Goal: Information Seeking & Learning: Understand process/instructions

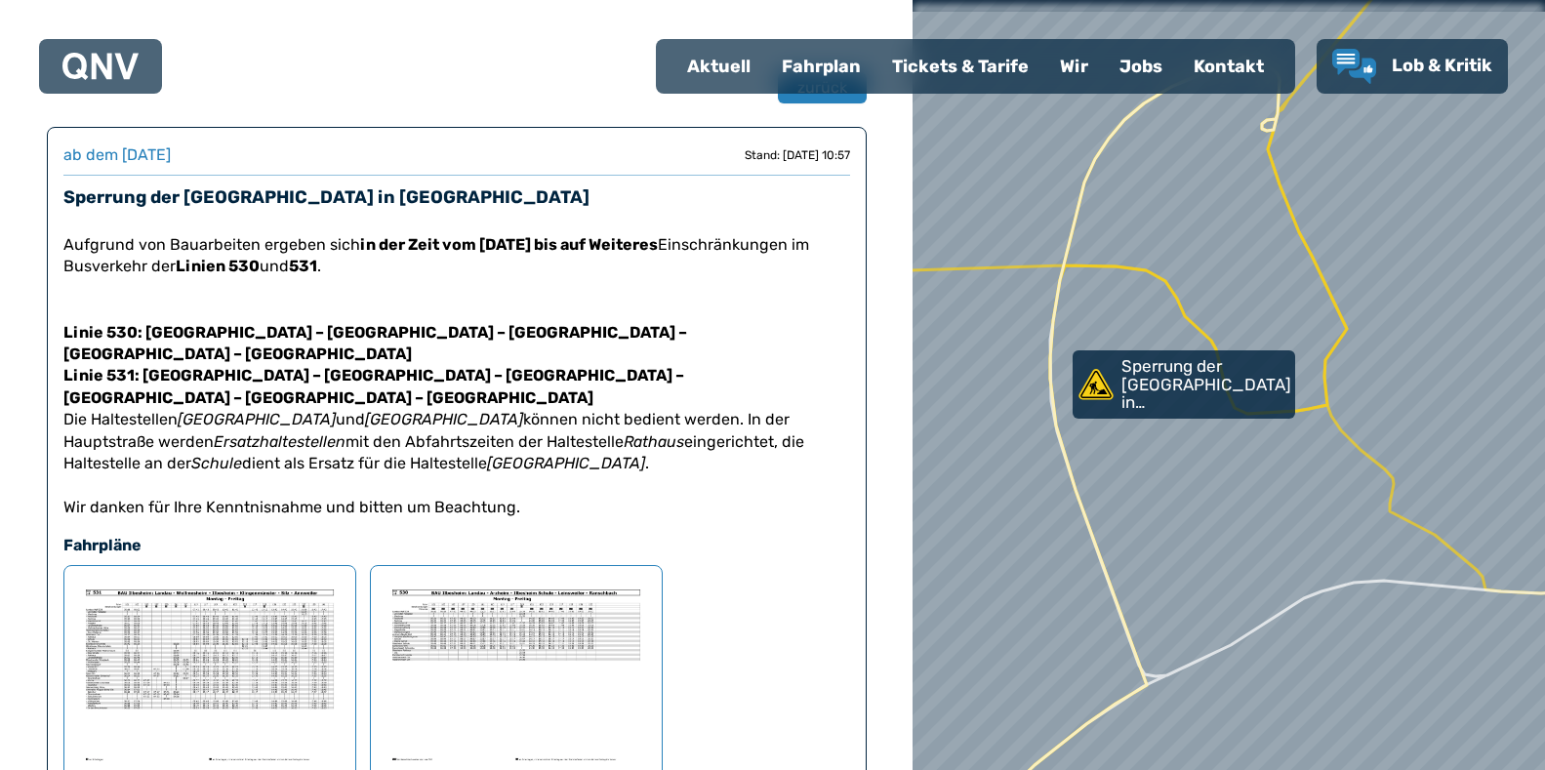
scroll to position [100, 0]
click at [210, 626] on img at bounding box center [210, 674] width 260 height 185
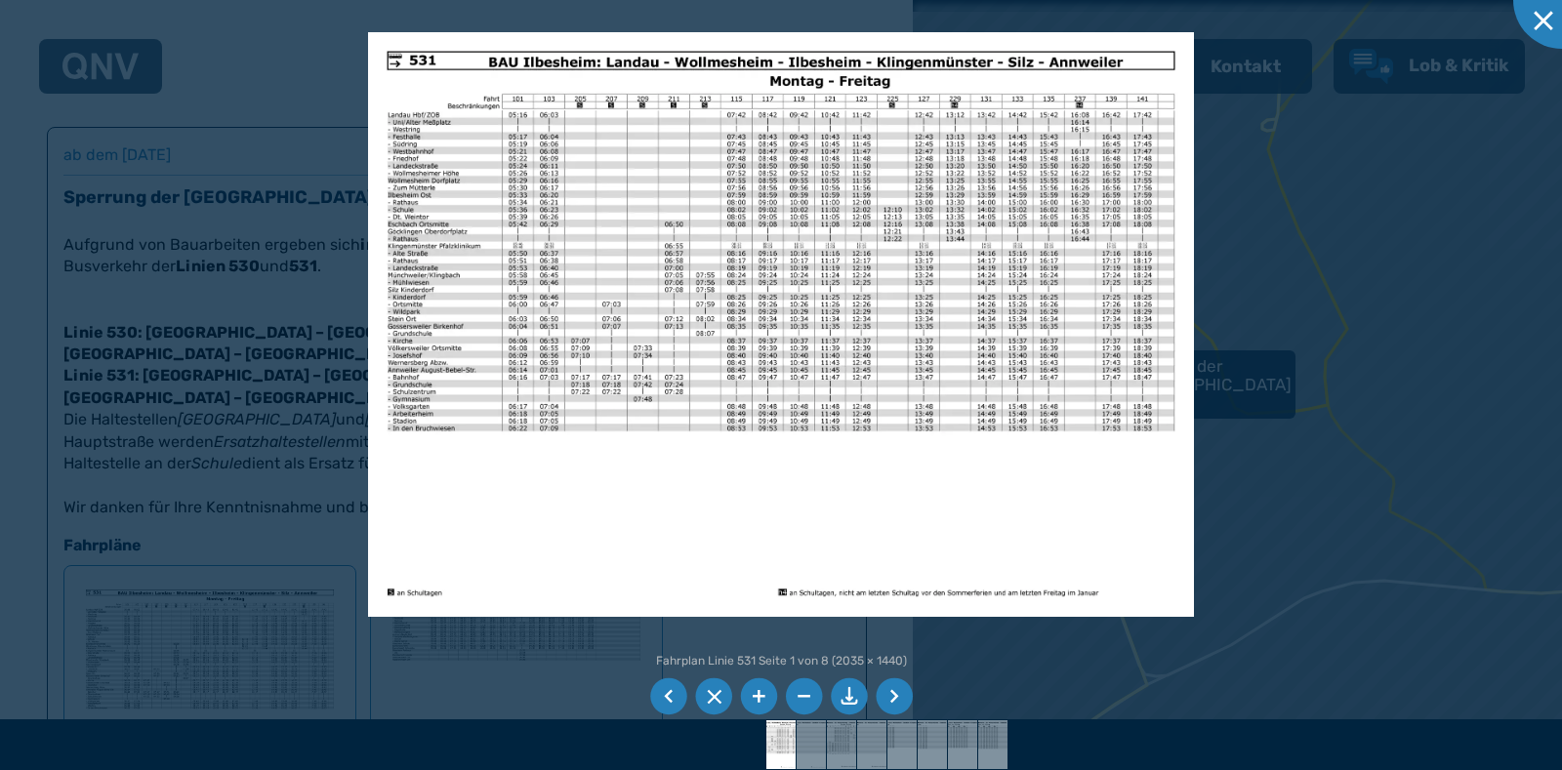
click at [679, 348] on img at bounding box center [781, 324] width 826 height 585
click at [141, 710] on div at bounding box center [781, 385] width 1562 height 770
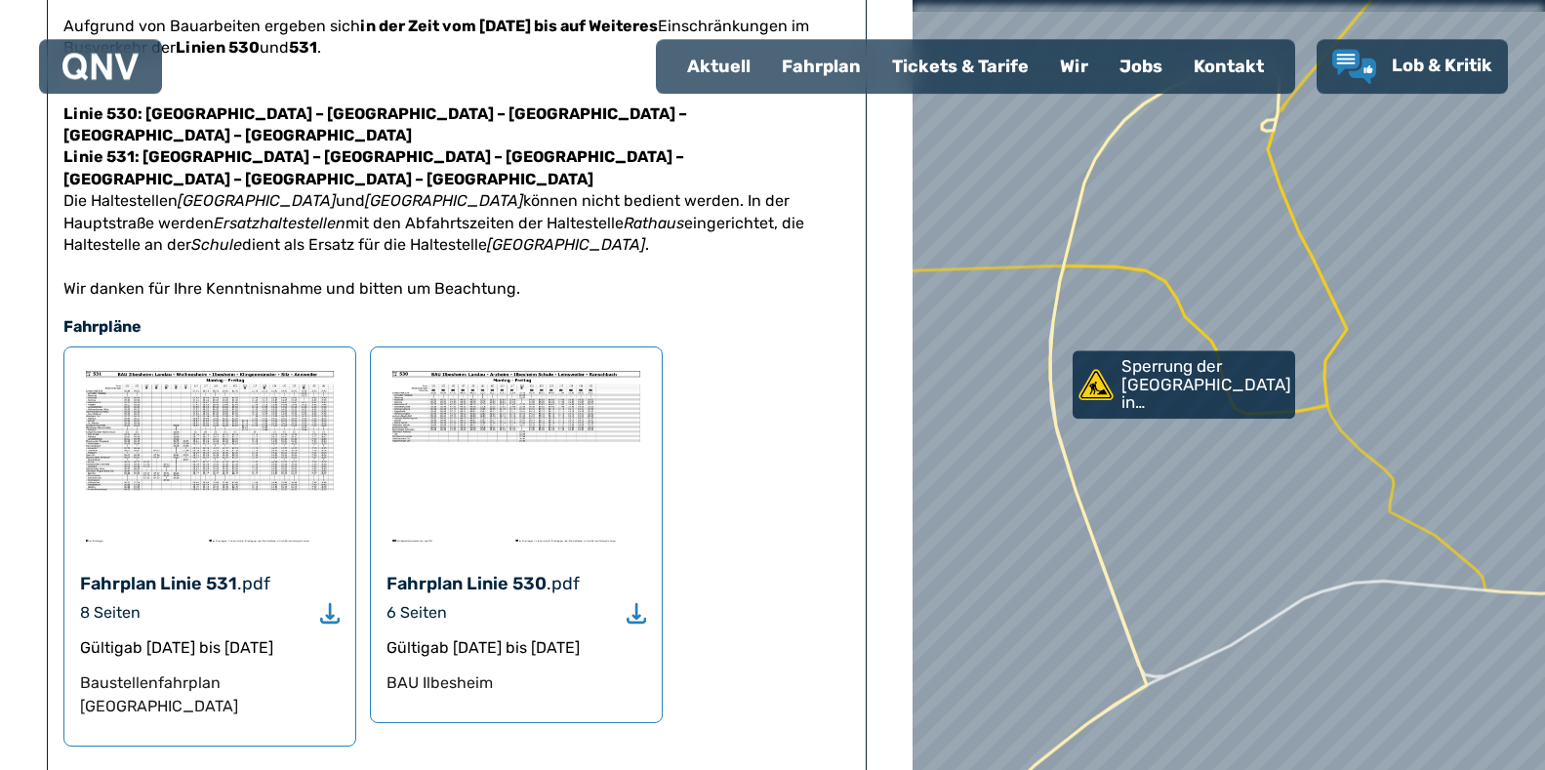
scroll to position [398, 0]
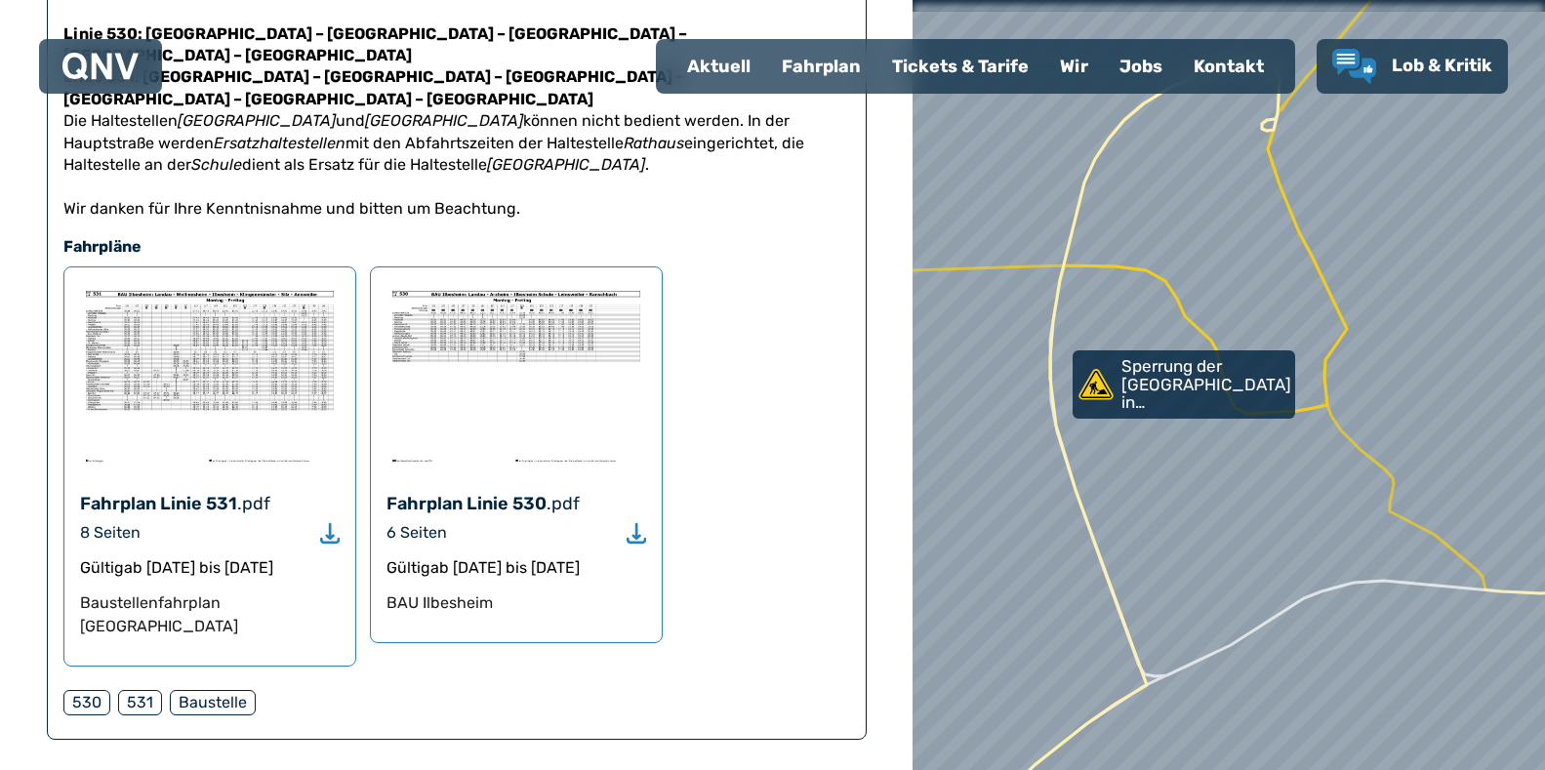
click at [335, 522] on icon "Download" at bounding box center [330, 533] width 20 height 22
click at [513, 298] on img at bounding box center [516, 375] width 260 height 185
click at [640, 523] on use "Download" at bounding box center [637, 533] width 20 height 20
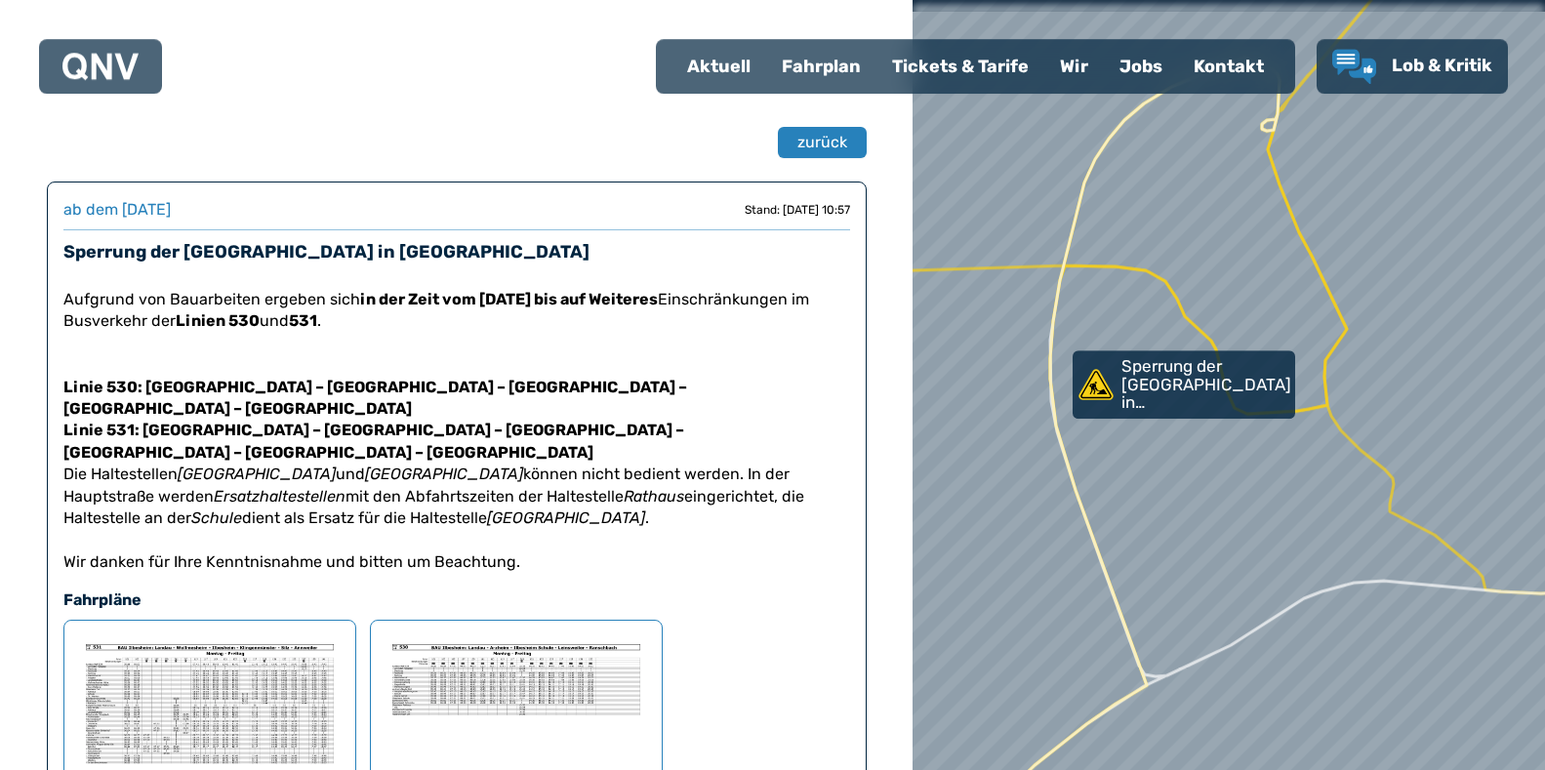
scroll to position [0, 0]
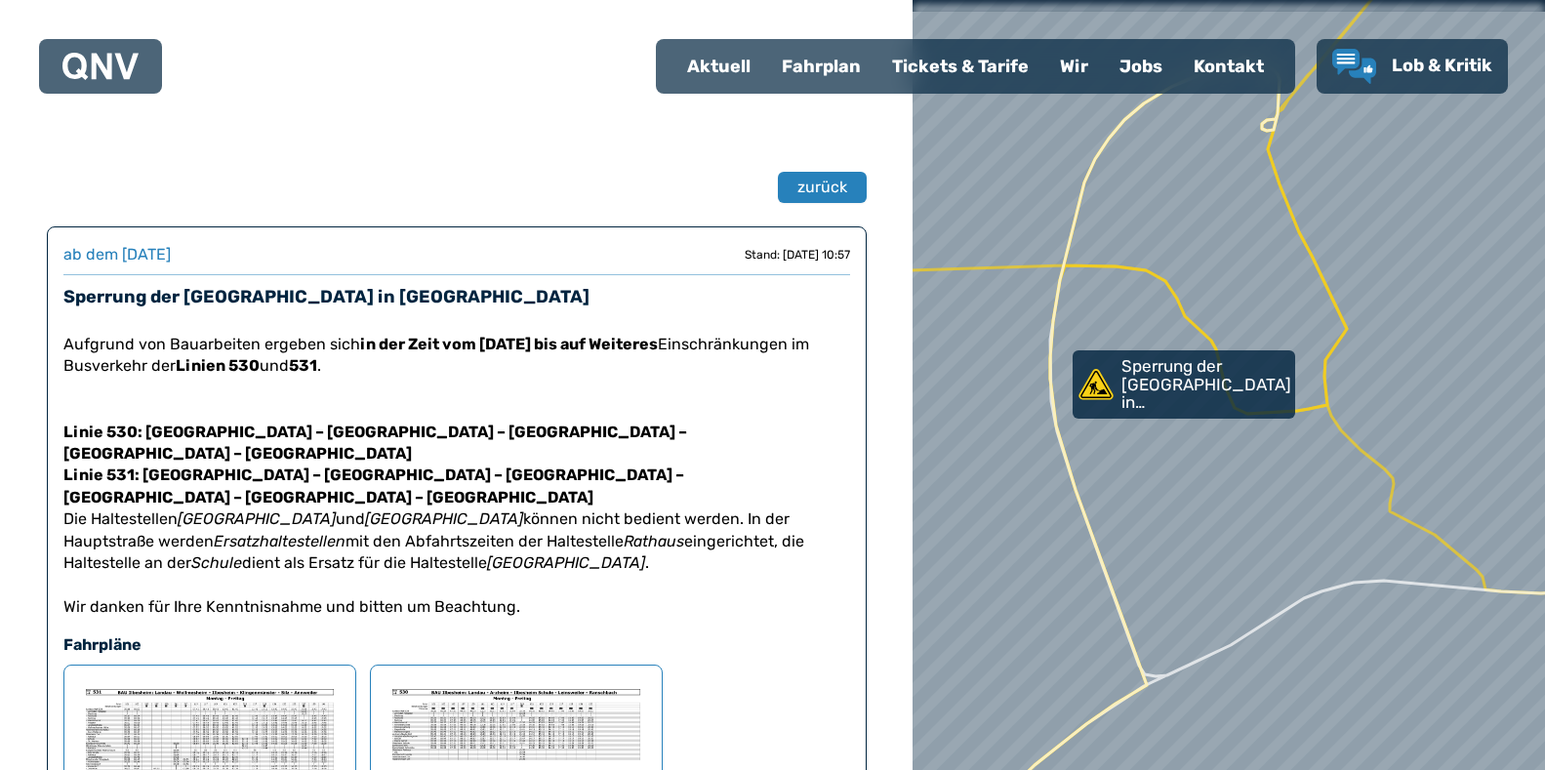
click at [726, 61] on div "Aktuell" at bounding box center [718, 66] width 95 height 51
select select "*"
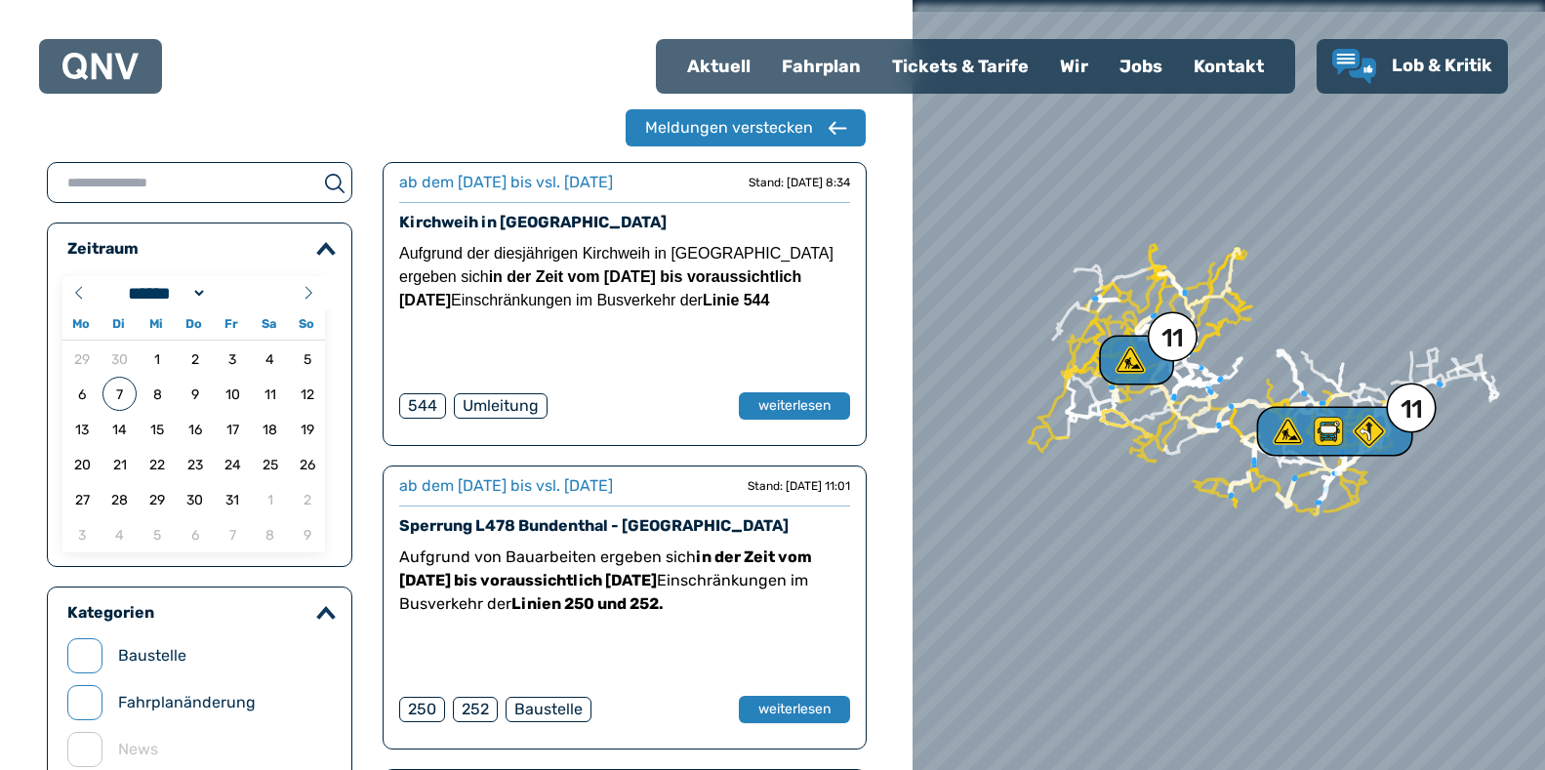
click at [69, 66] on img at bounding box center [100, 66] width 76 height 27
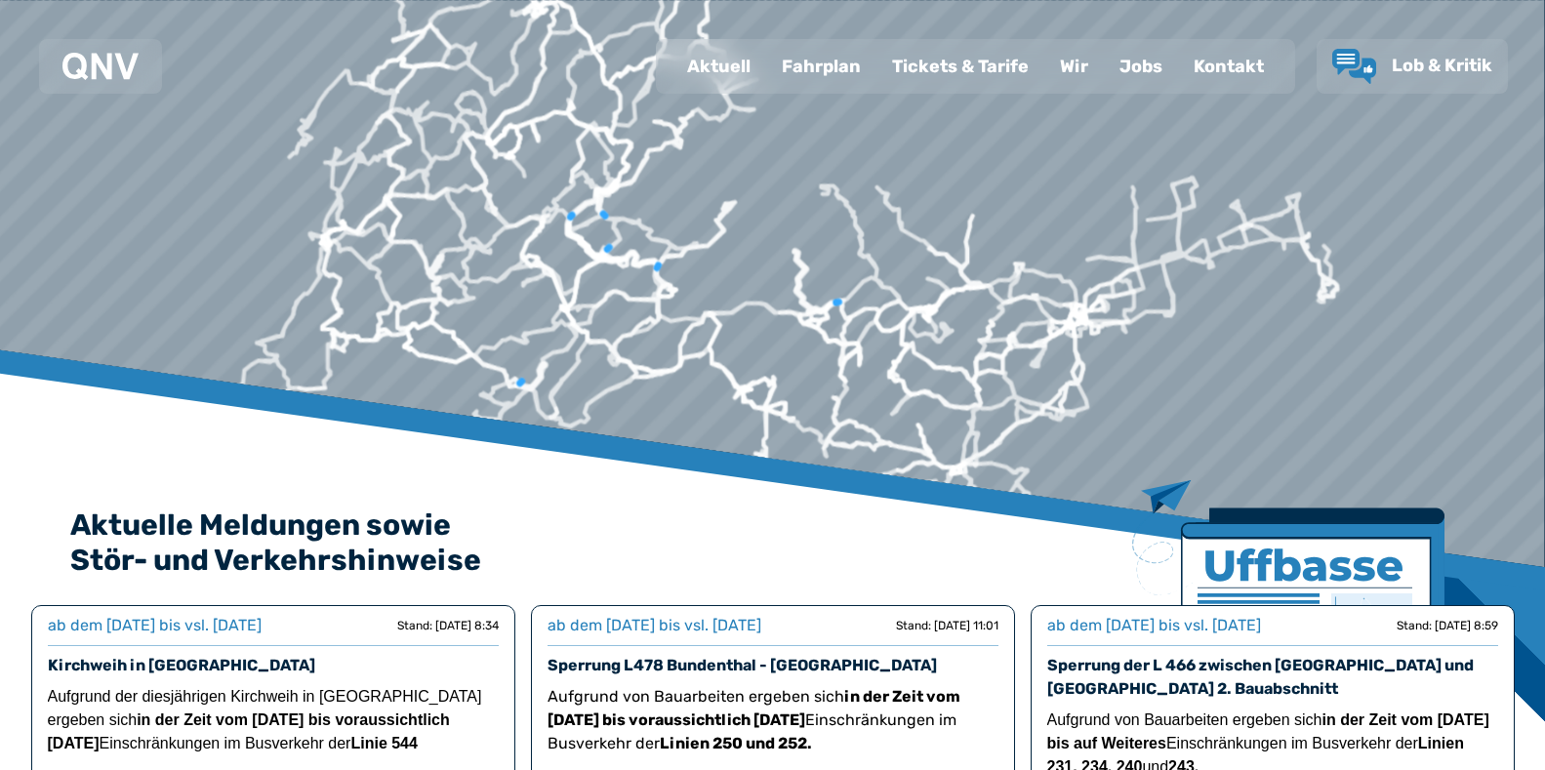
click at [832, 69] on div "Fahrplan" at bounding box center [821, 66] width 110 height 51
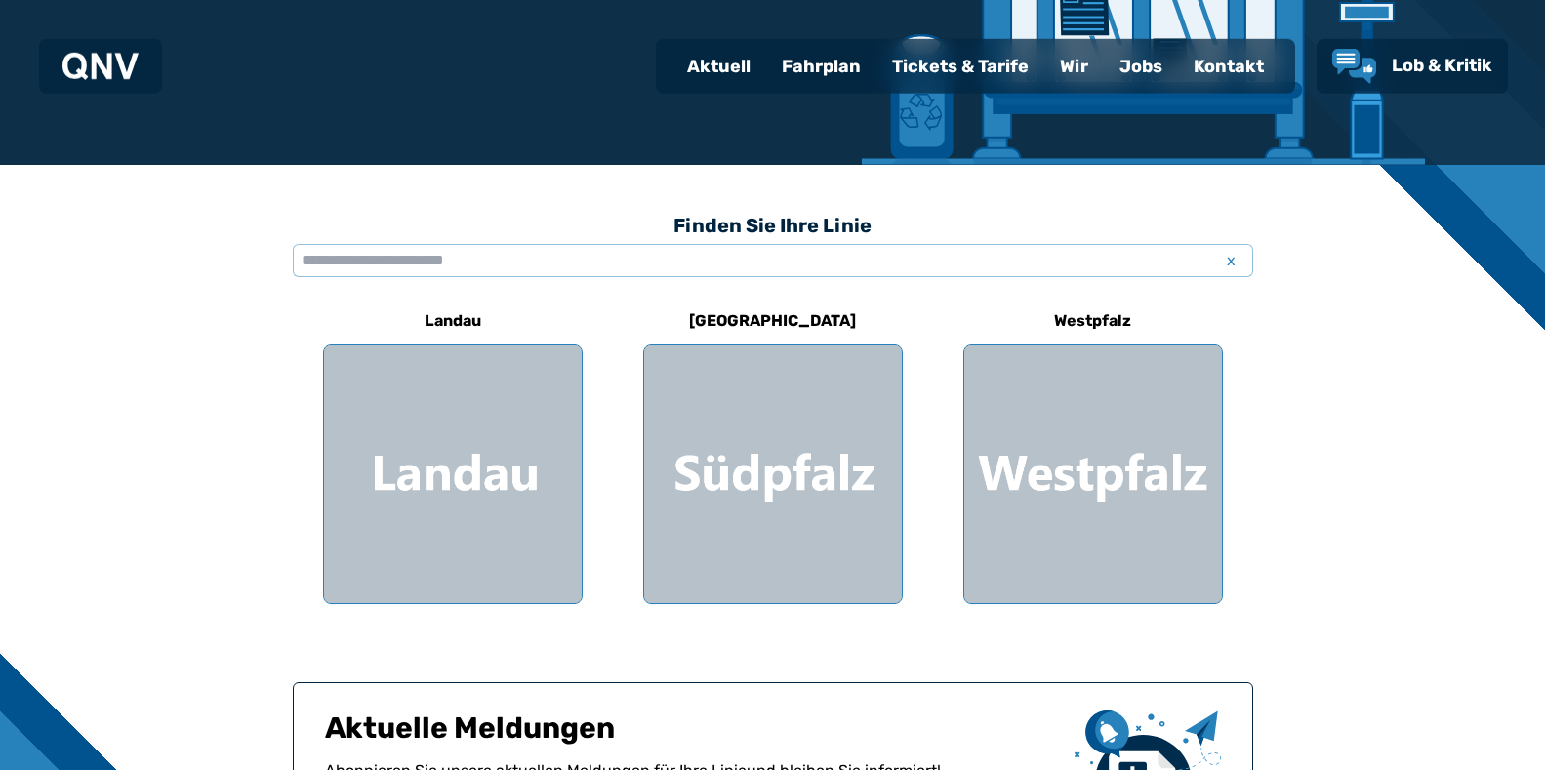
scroll to position [498, 0]
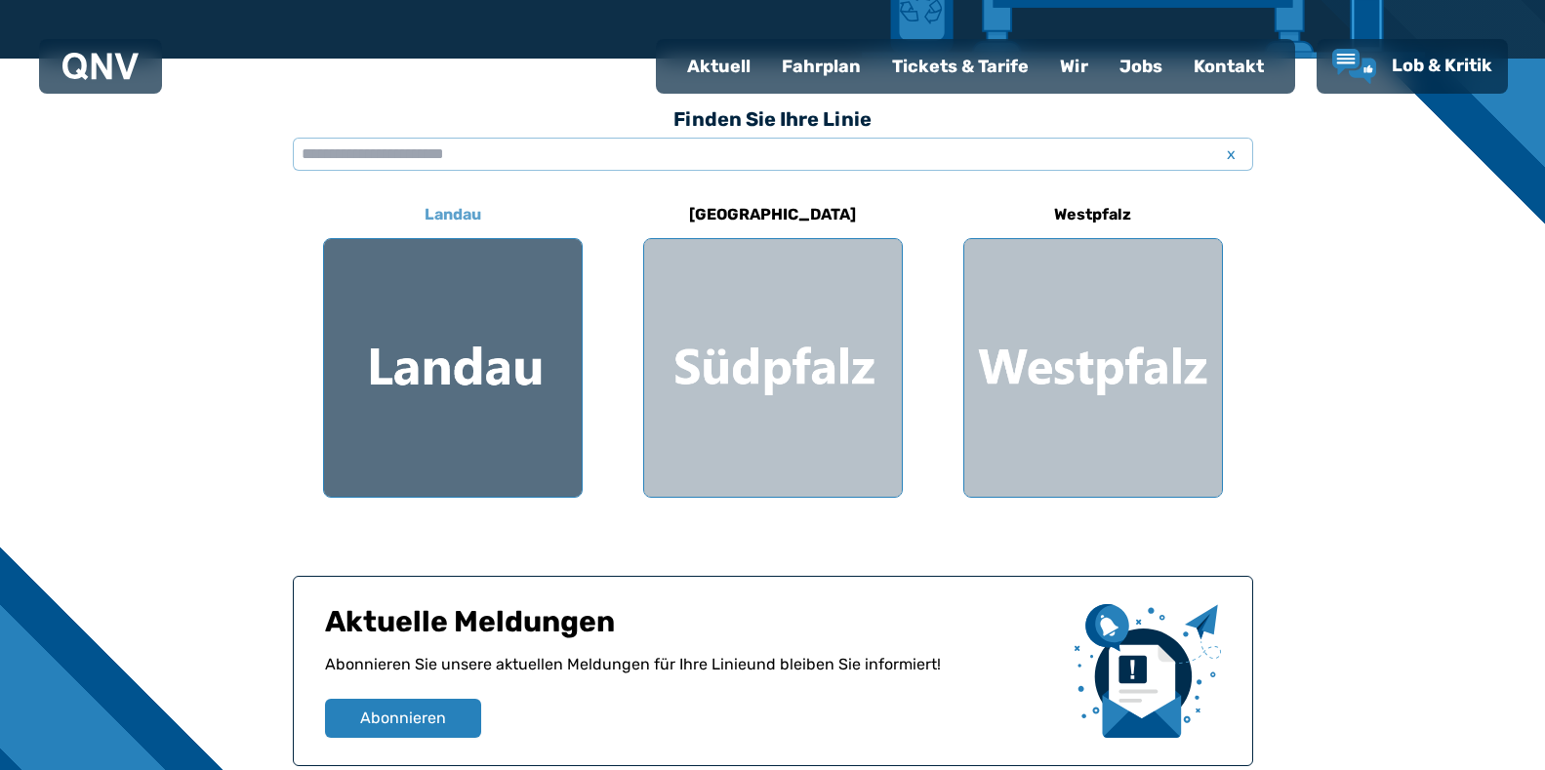
click at [505, 338] on div at bounding box center [453, 368] width 258 height 258
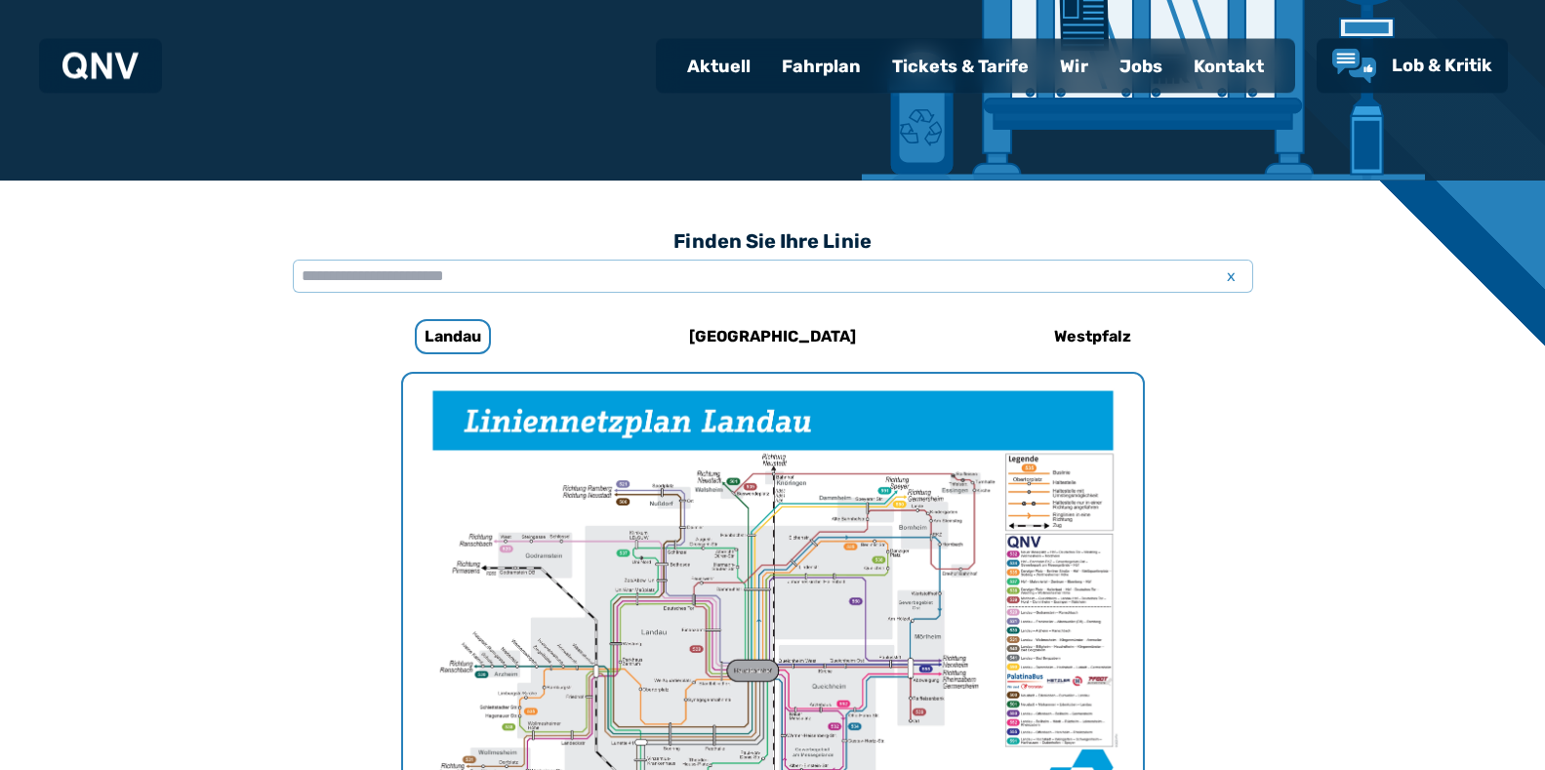
scroll to position [303, 0]
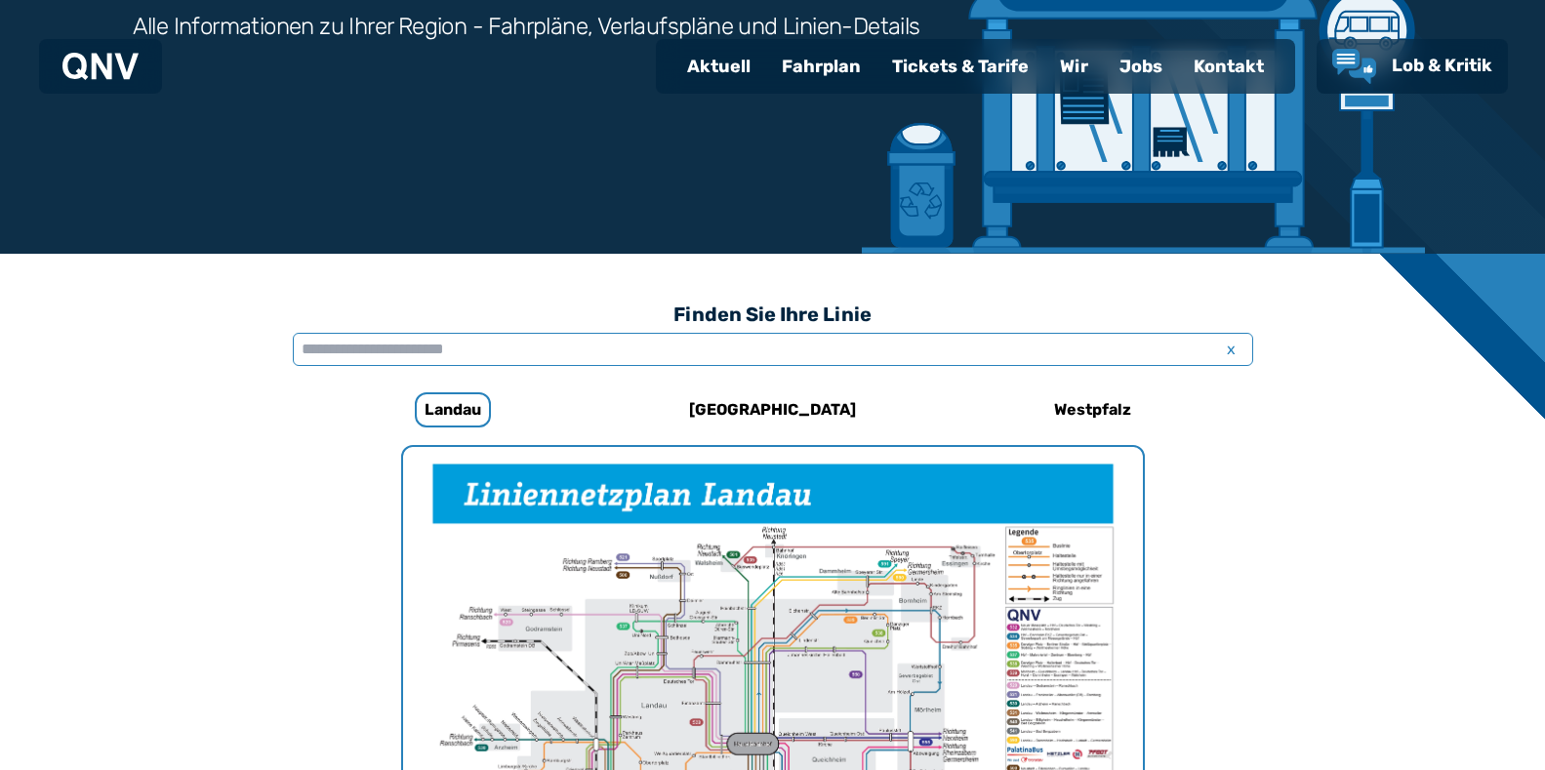
click at [314, 339] on input "text" at bounding box center [773, 349] width 960 height 33
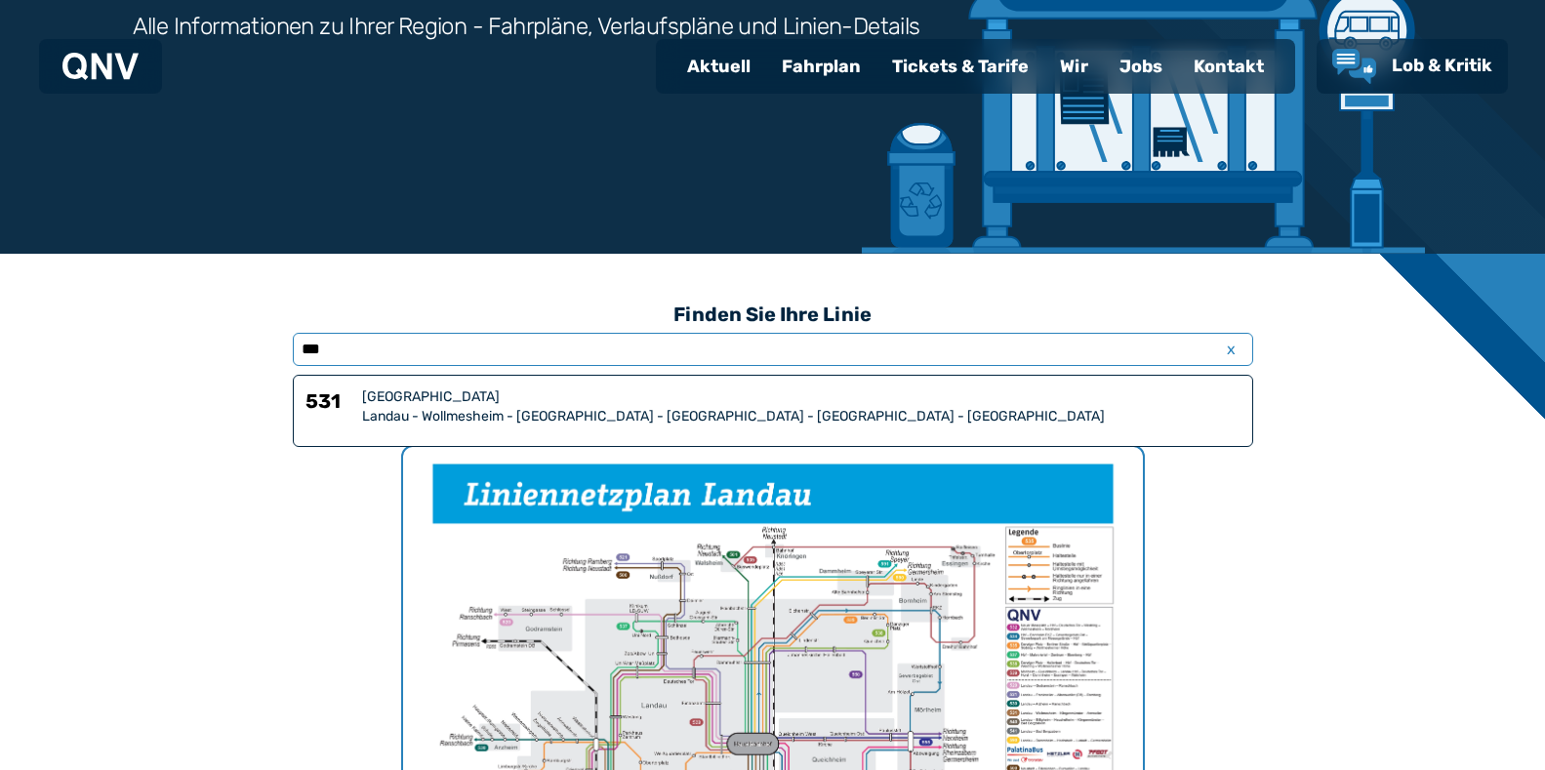
type input "***"
click at [388, 411] on div "Landau - Wollmesheim - [GEOGRAPHIC_DATA] - [GEOGRAPHIC_DATA] - [GEOGRAPHIC_DATA…" at bounding box center [801, 417] width 878 height 20
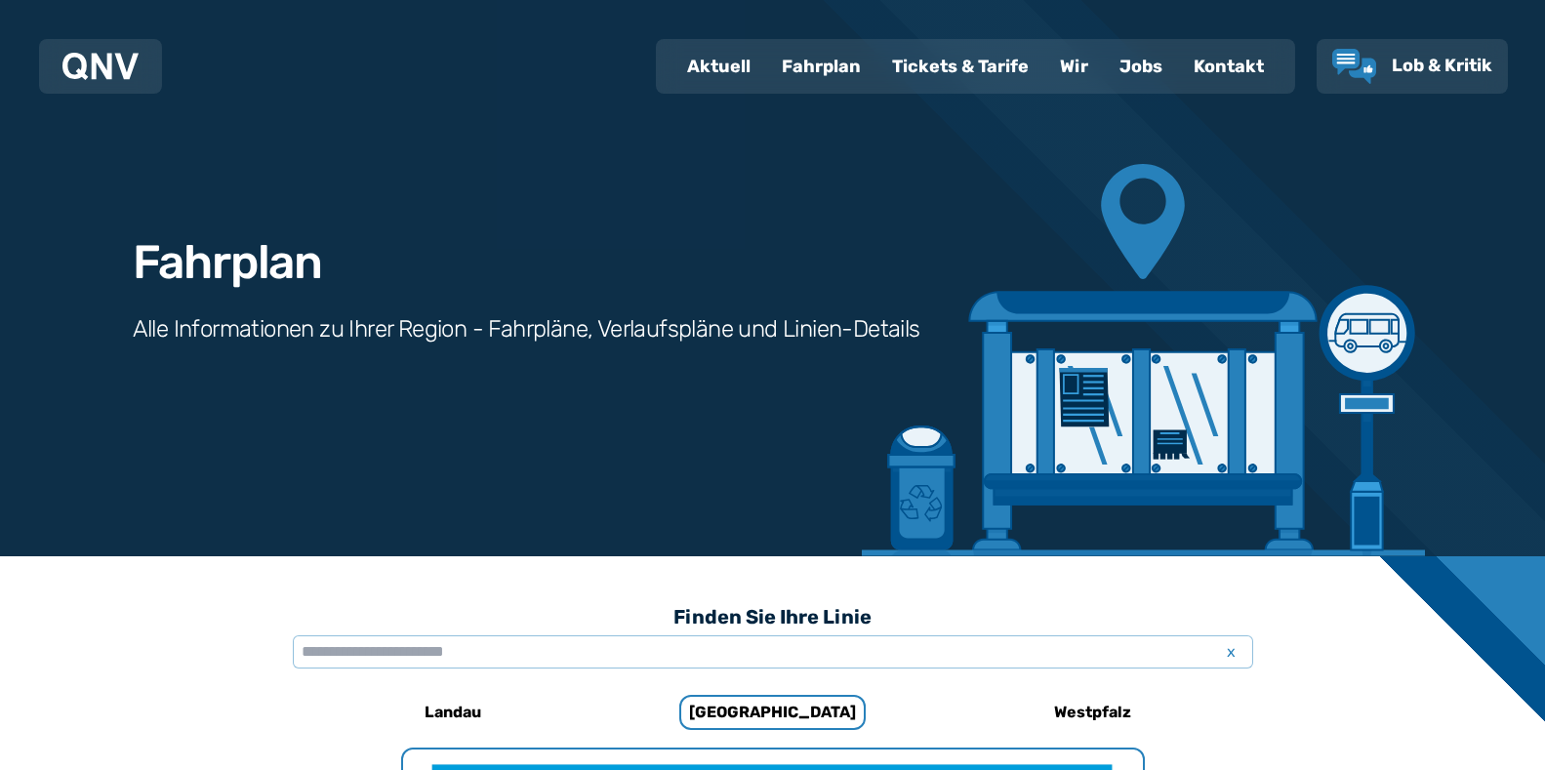
click at [964, 62] on div "Tickets & Tarife" at bounding box center [960, 66] width 168 height 51
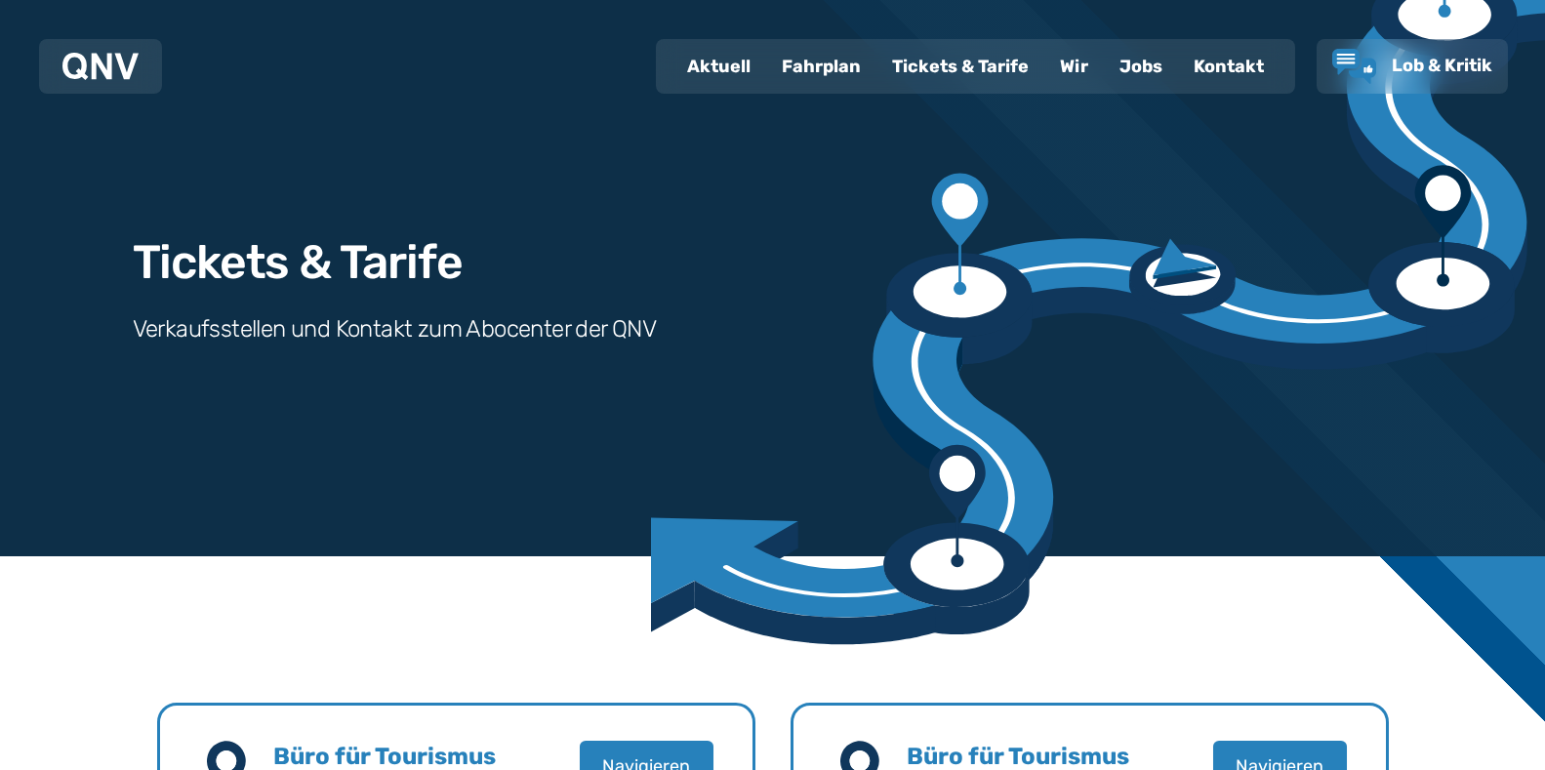
click at [826, 63] on div "Fahrplan" at bounding box center [821, 66] width 110 height 51
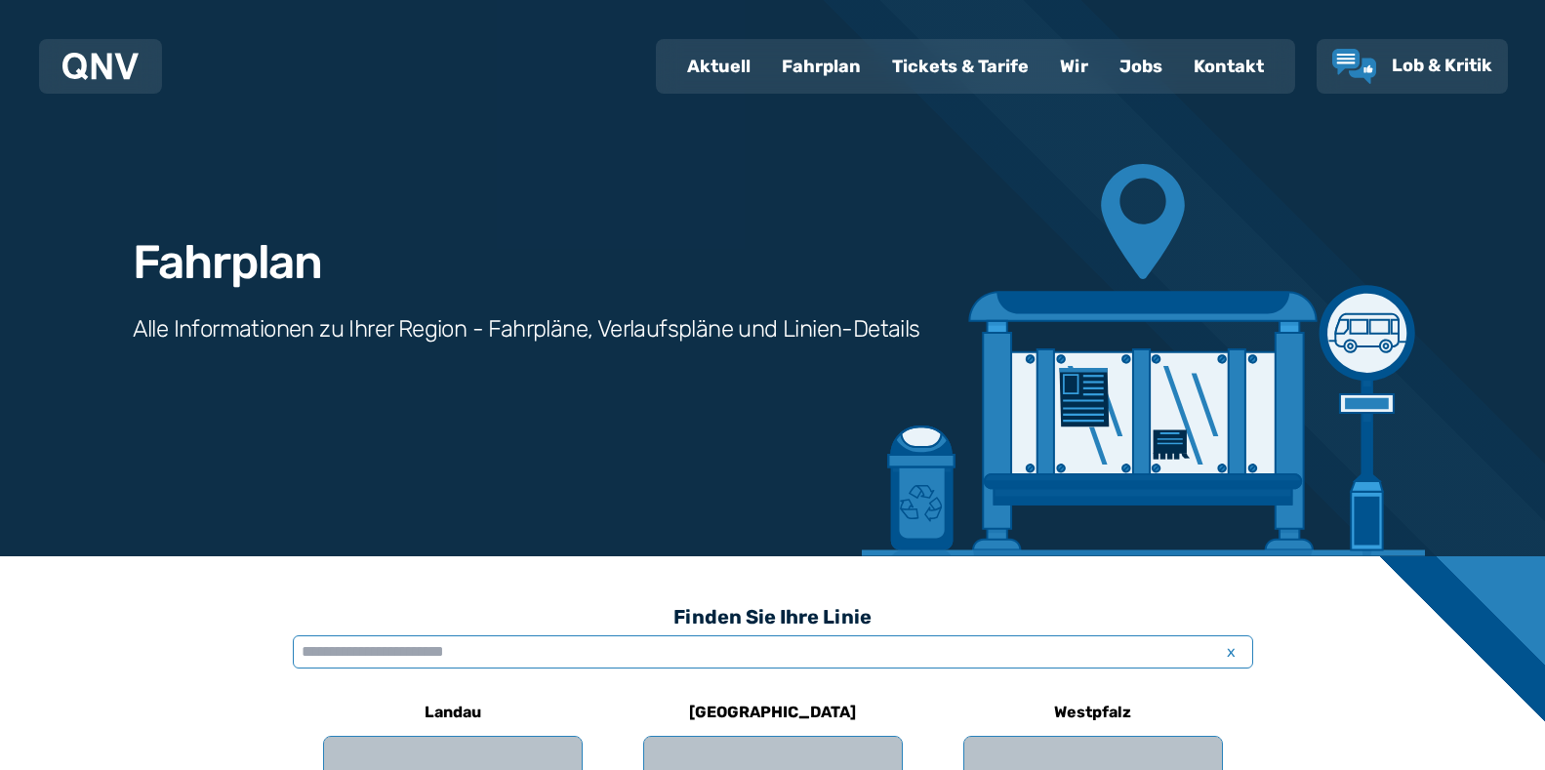
click at [445, 656] on input "text" at bounding box center [773, 651] width 960 height 33
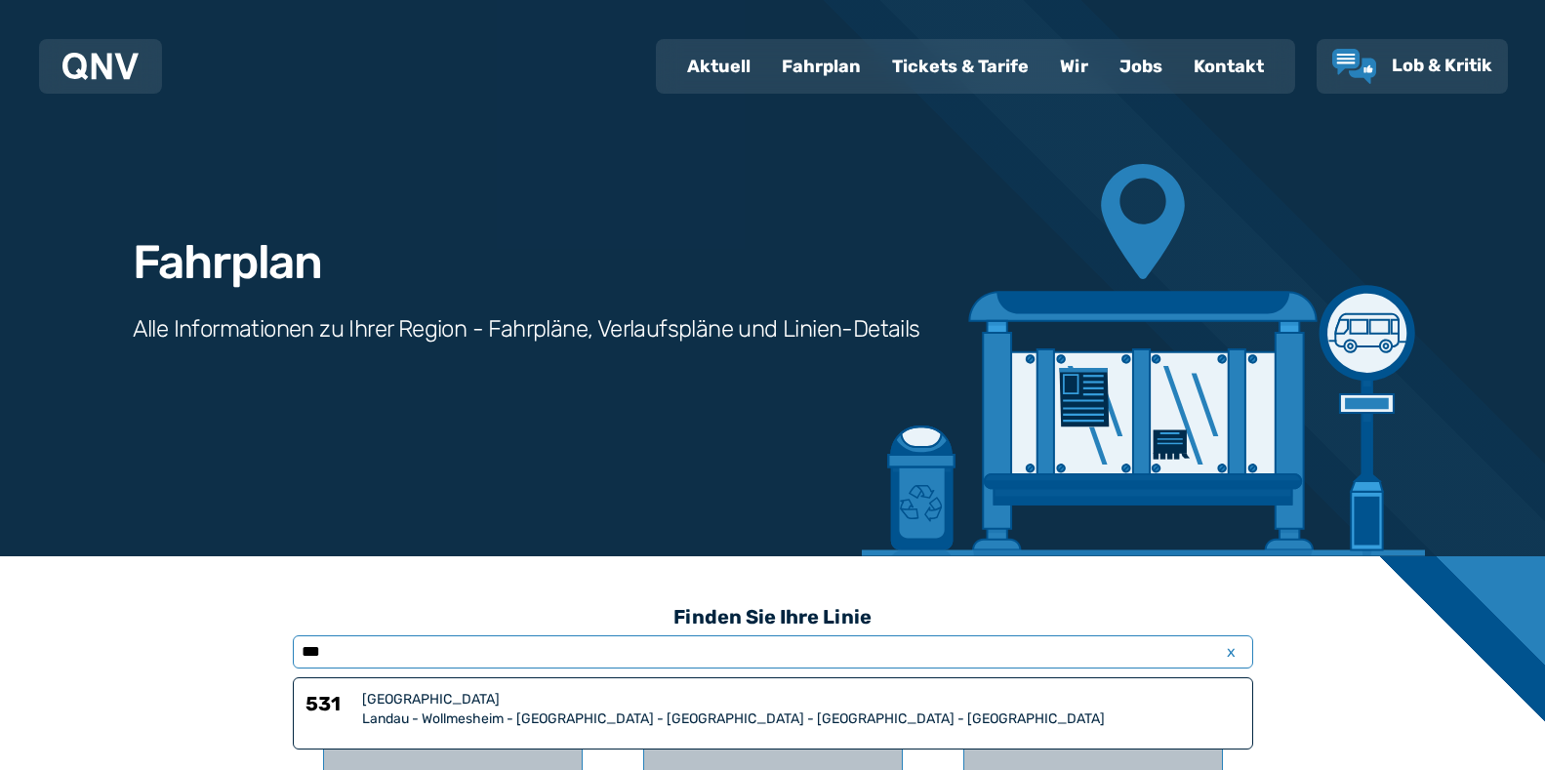
type input "***"
click at [329, 710] on h6 "531" at bounding box center [329, 709] width 49 height 39
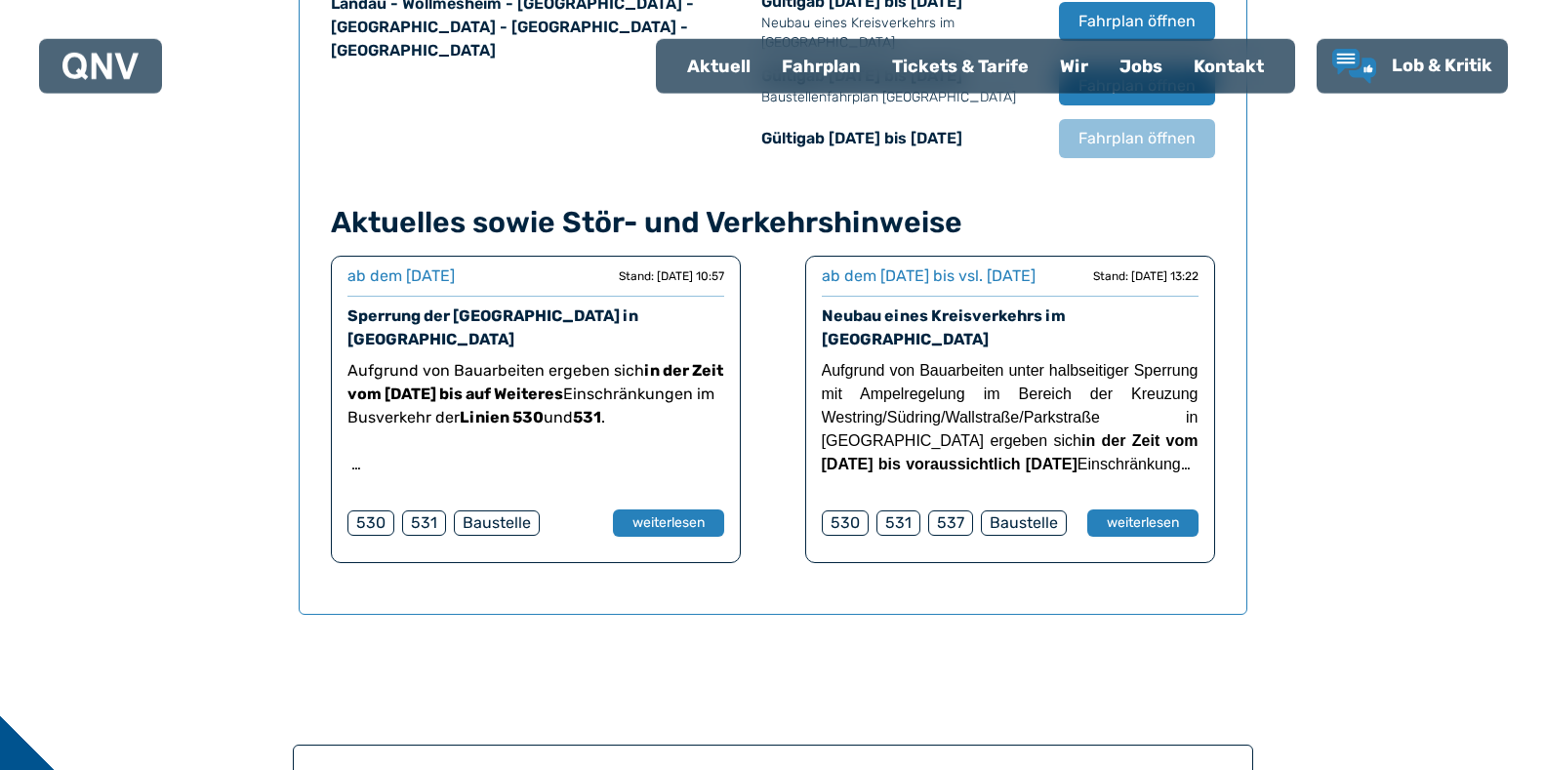
scroll to position [1485, 0]
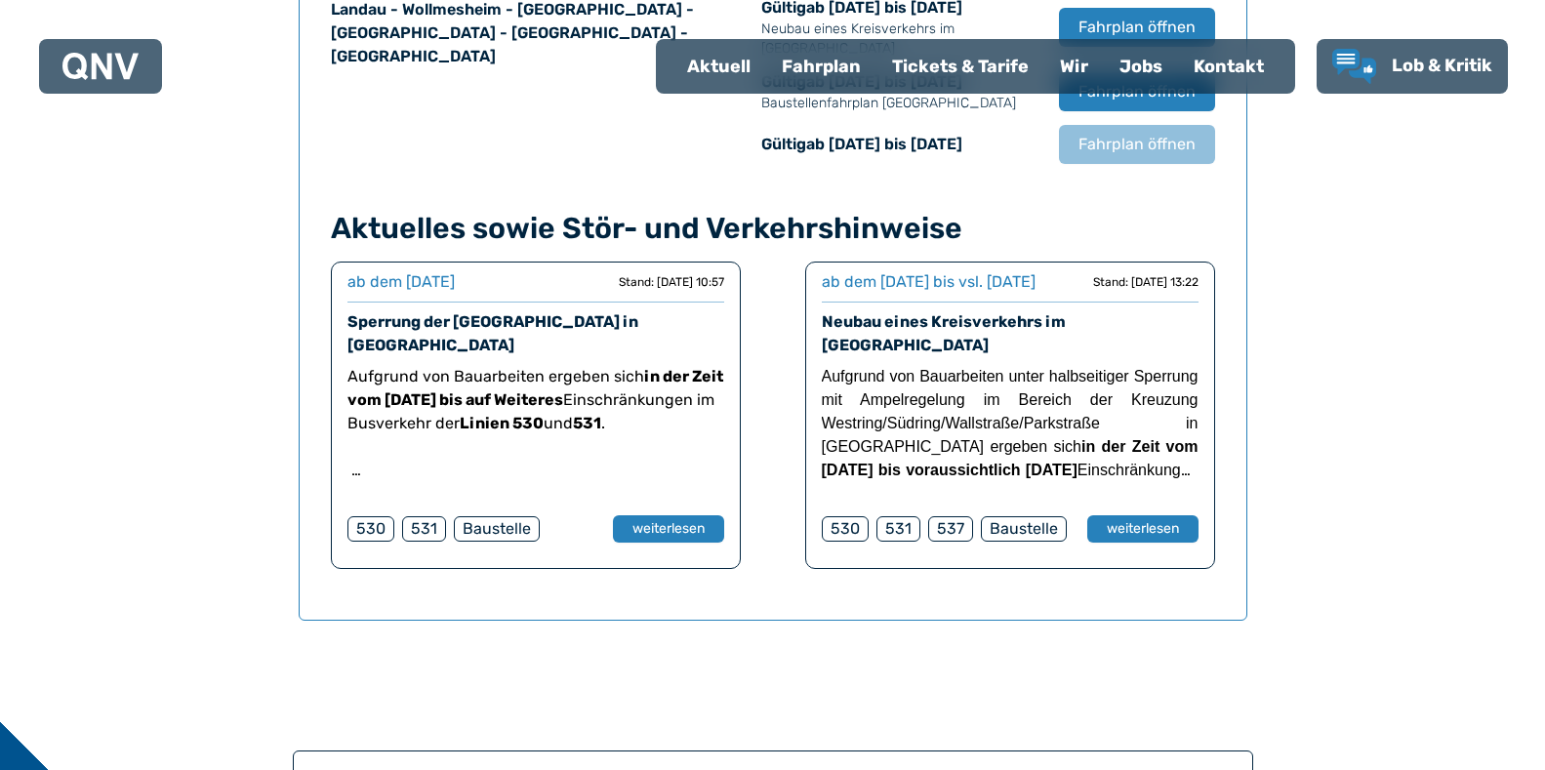
click at [421, 516] on div "531" at bounding box center [424, 528] width 44 height 25
click at [646, 515] on button "weiterlesen" at bounding box center [667, 529] width 113 height 28
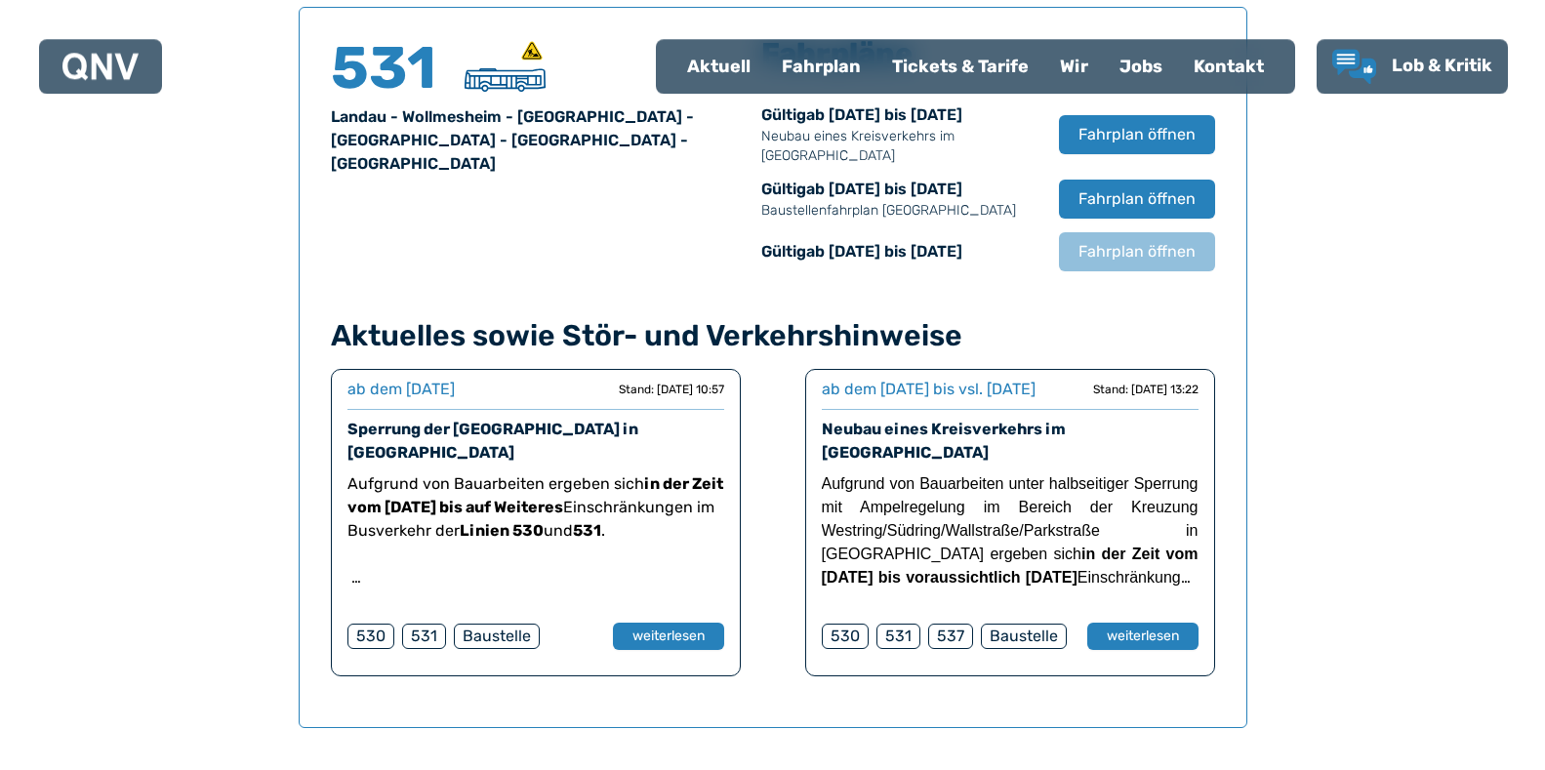
scroll to position [1367, 0]
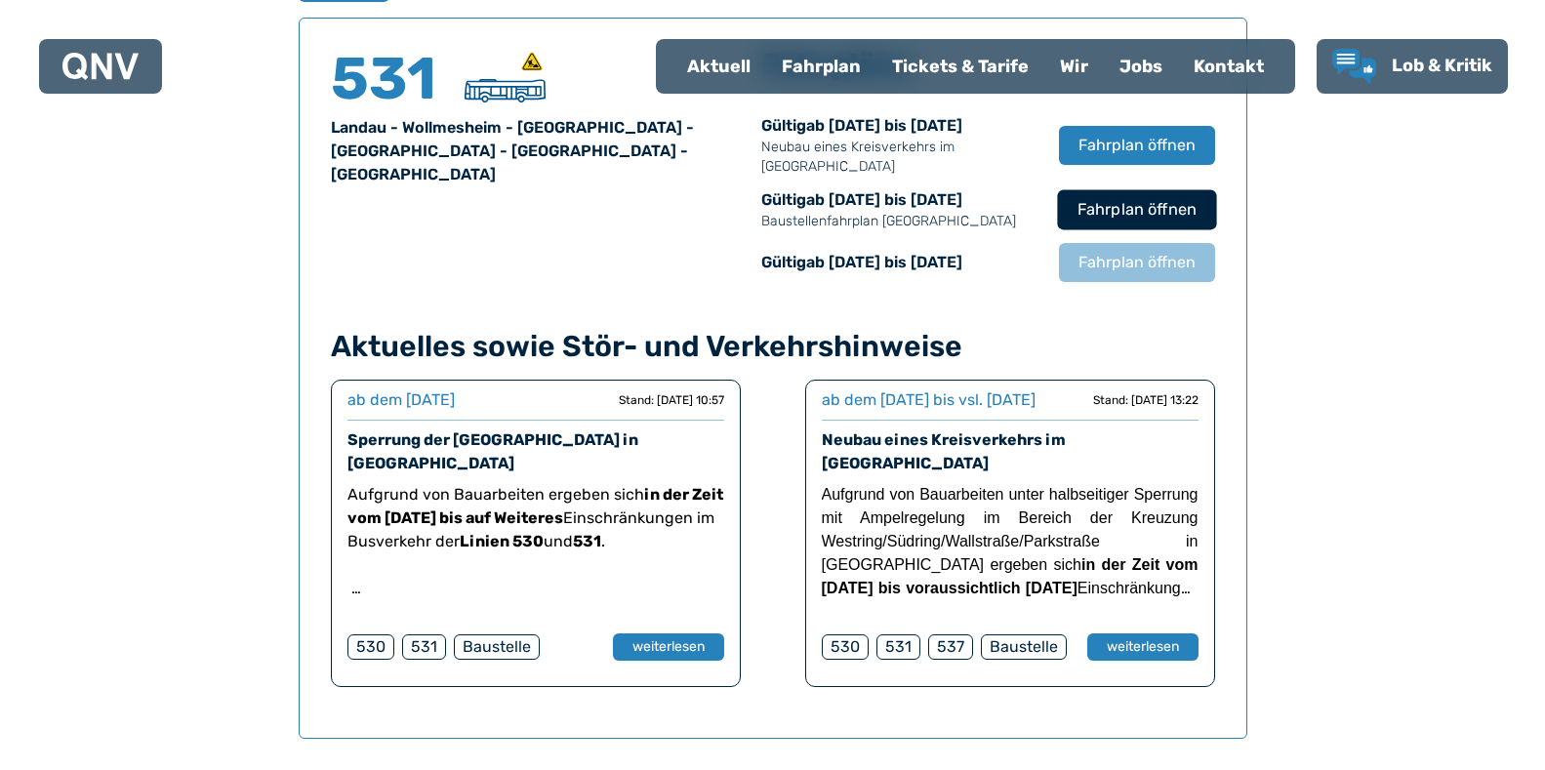
click at [1103, 213] on span "Fahrplan öffnen" at bounding box center [1135, 209] width 119 height 23
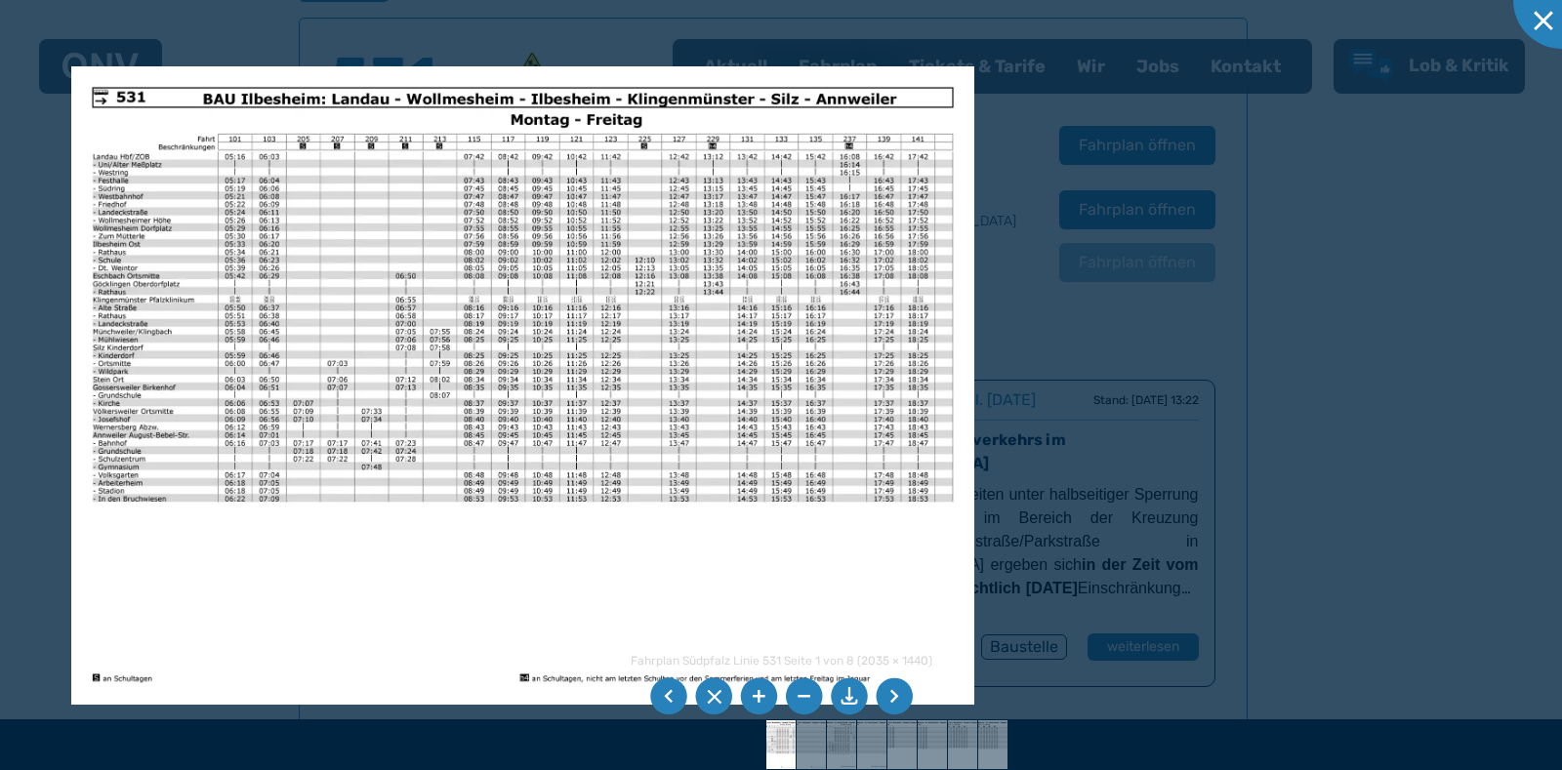
click at [891, 699] on li at bounding box center [893, 696] width 37 height 37
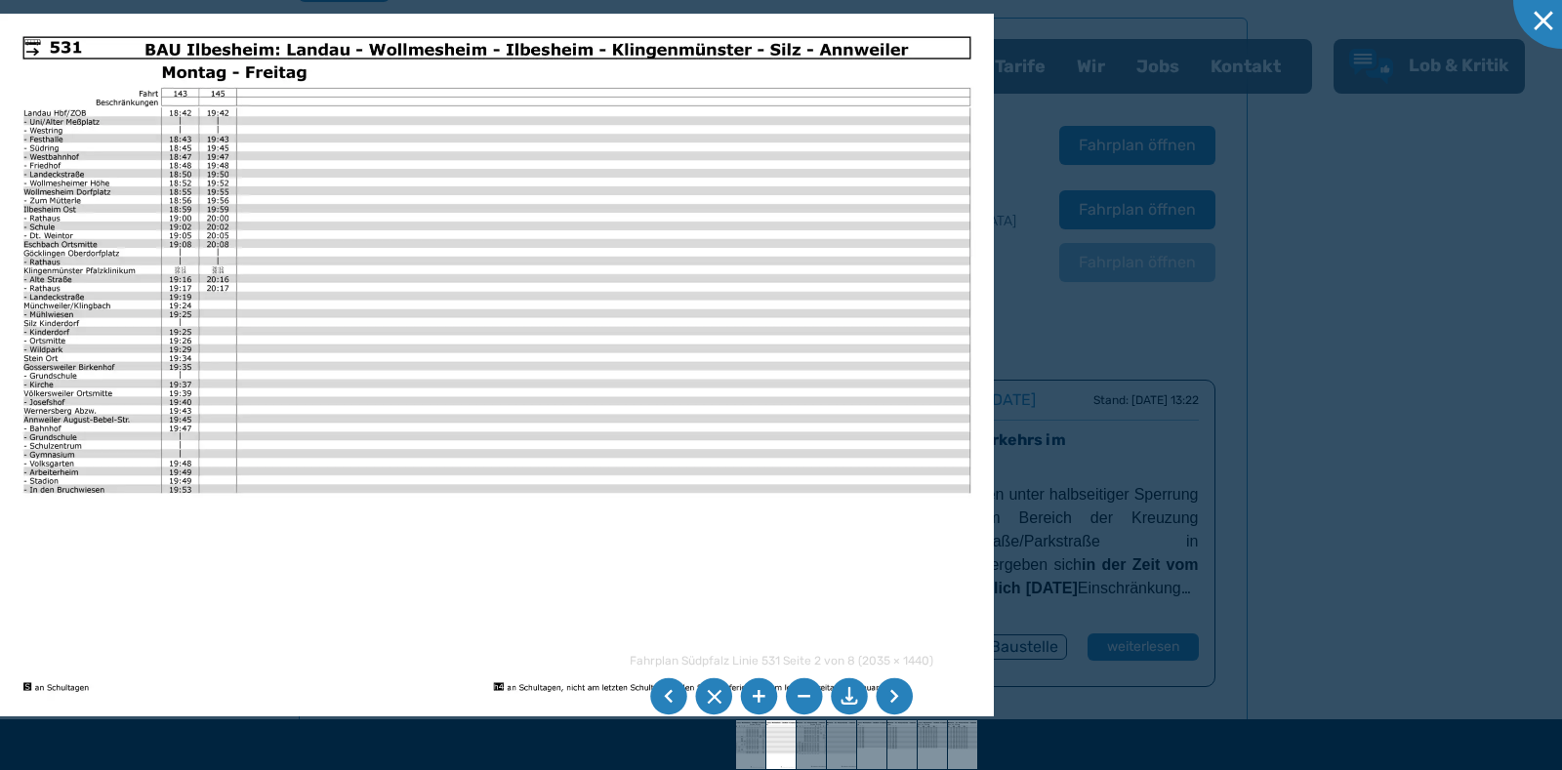
click at [897, 698] on li at bounding box center [893, 696] width 37 height 37
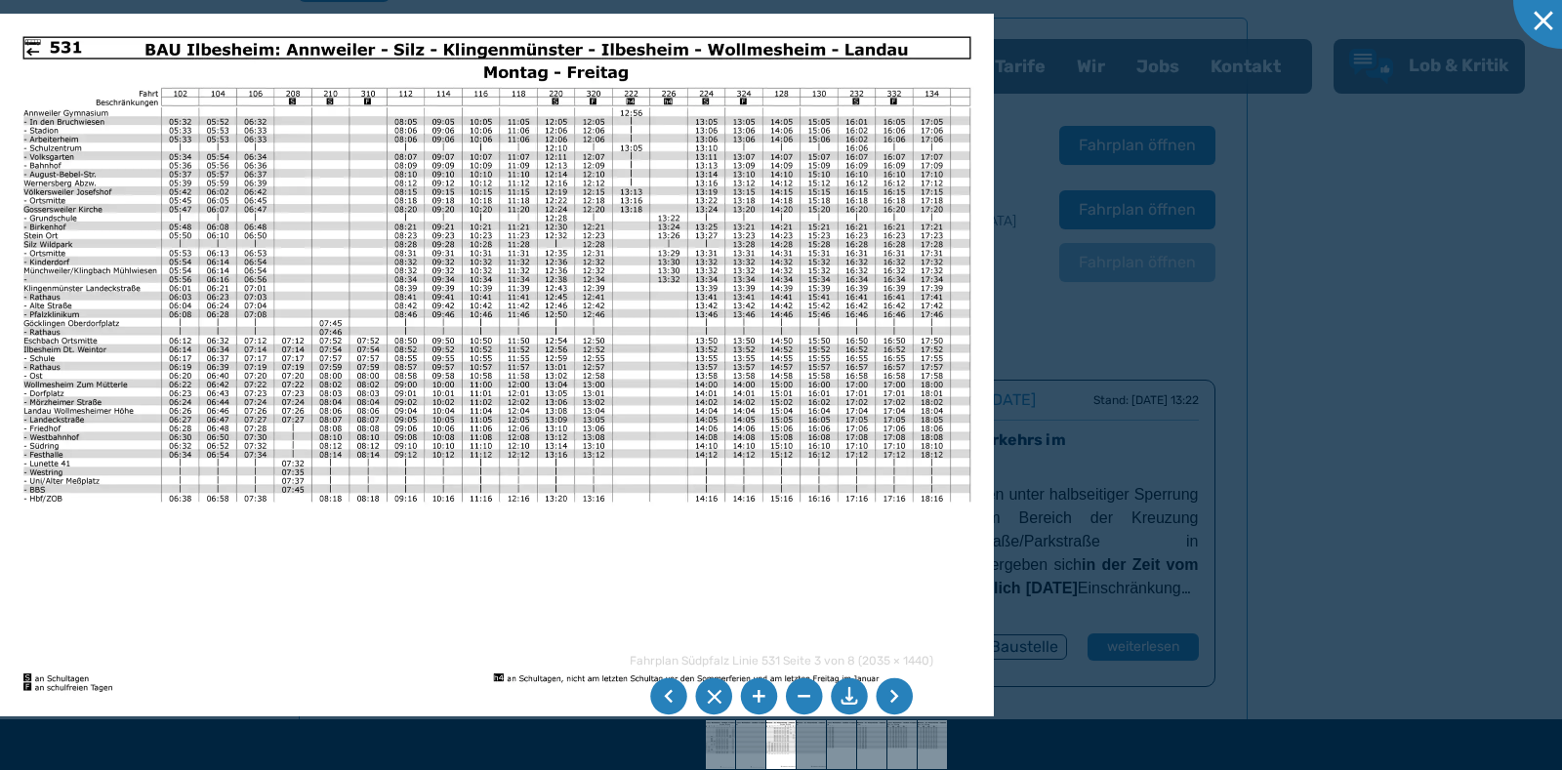
click at [704, 699] on li at bounding box center [713, 696] width 37 height 37
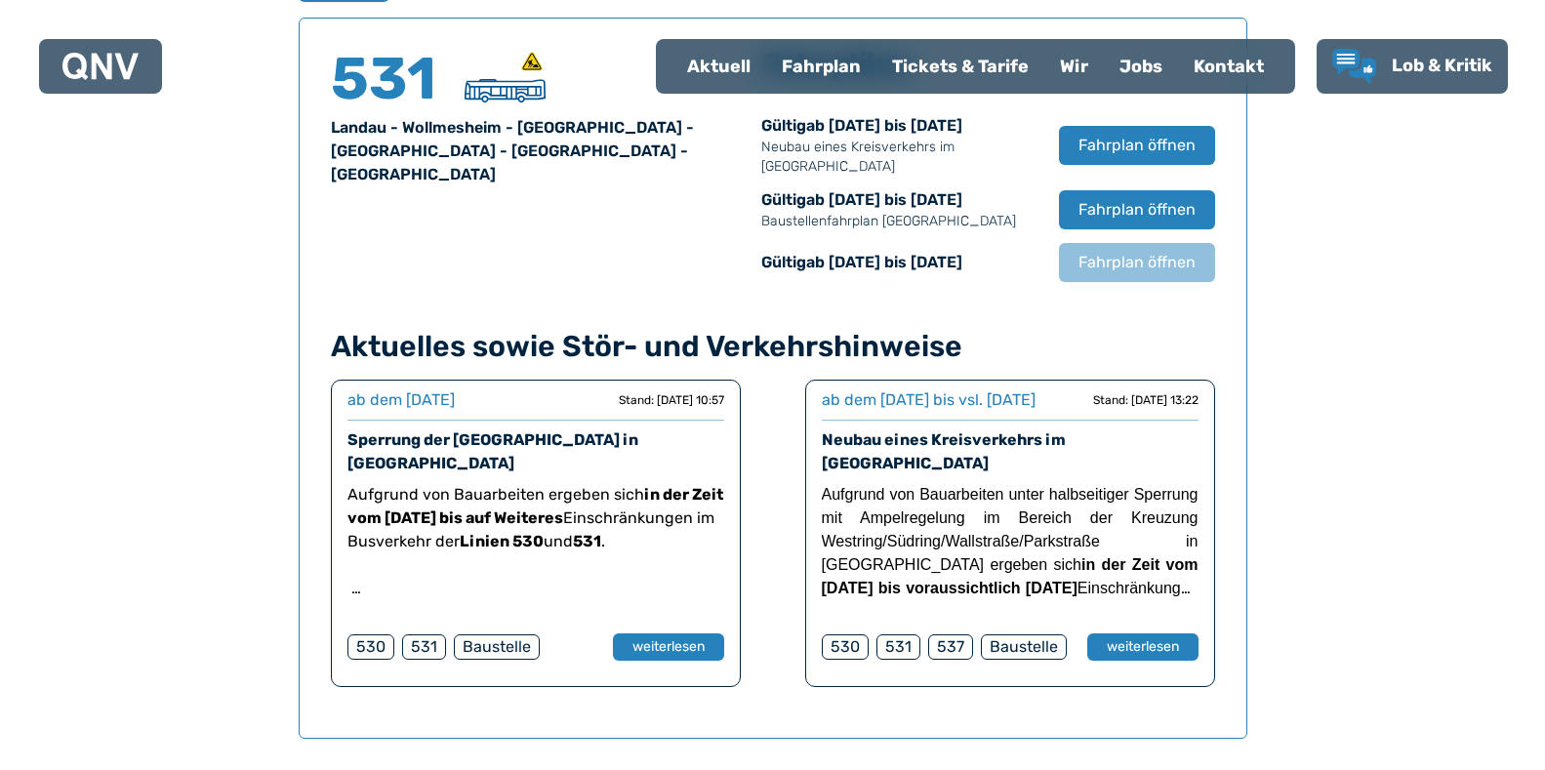
click at [418, 634] on div "531" at bounding box center [424, 646] width 44 height 25
click at [662, 633] on button "weiterlesen" at bounding box center [667, 647] width 113 height 28
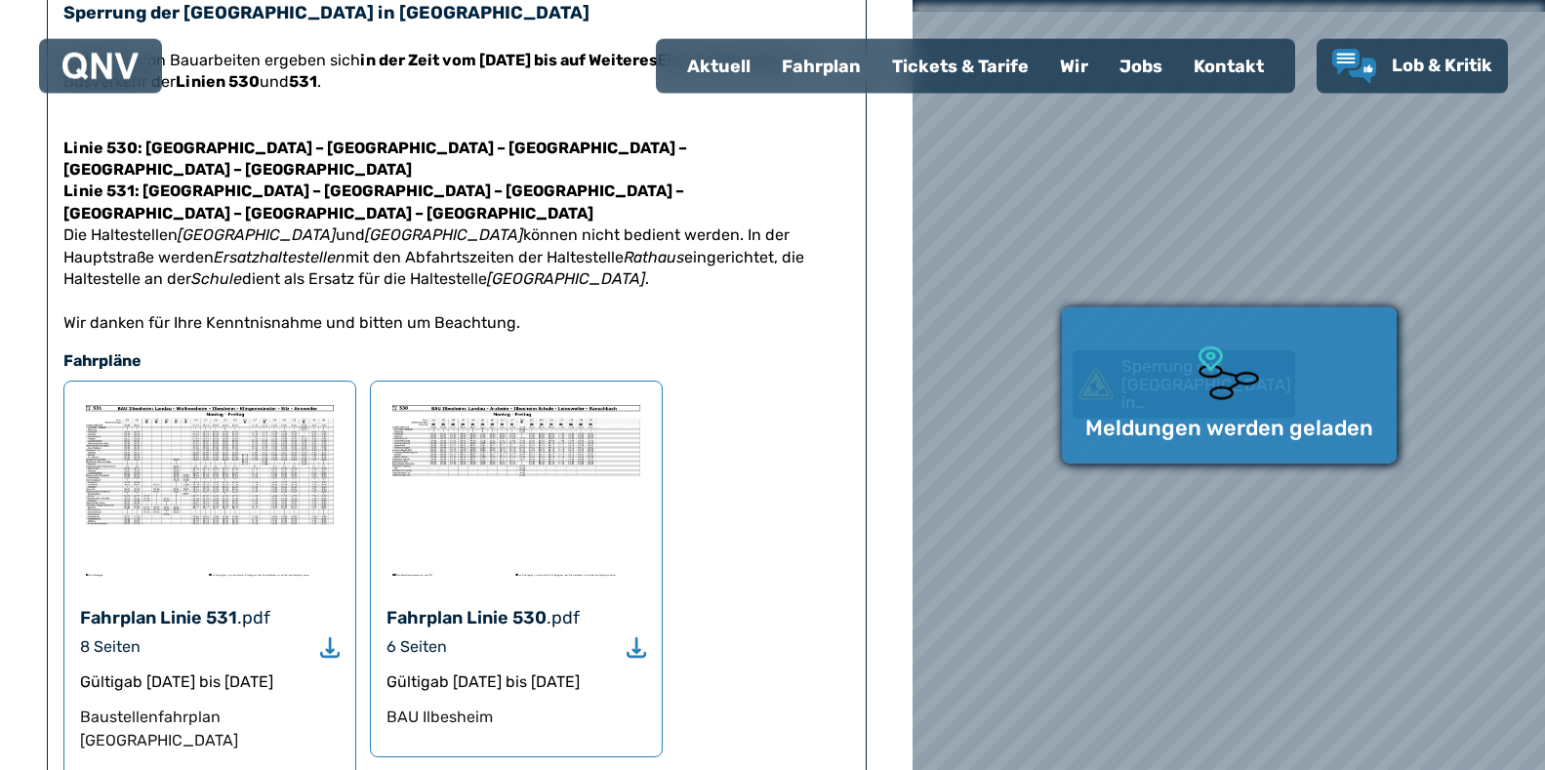
scroll to position [299, 0]
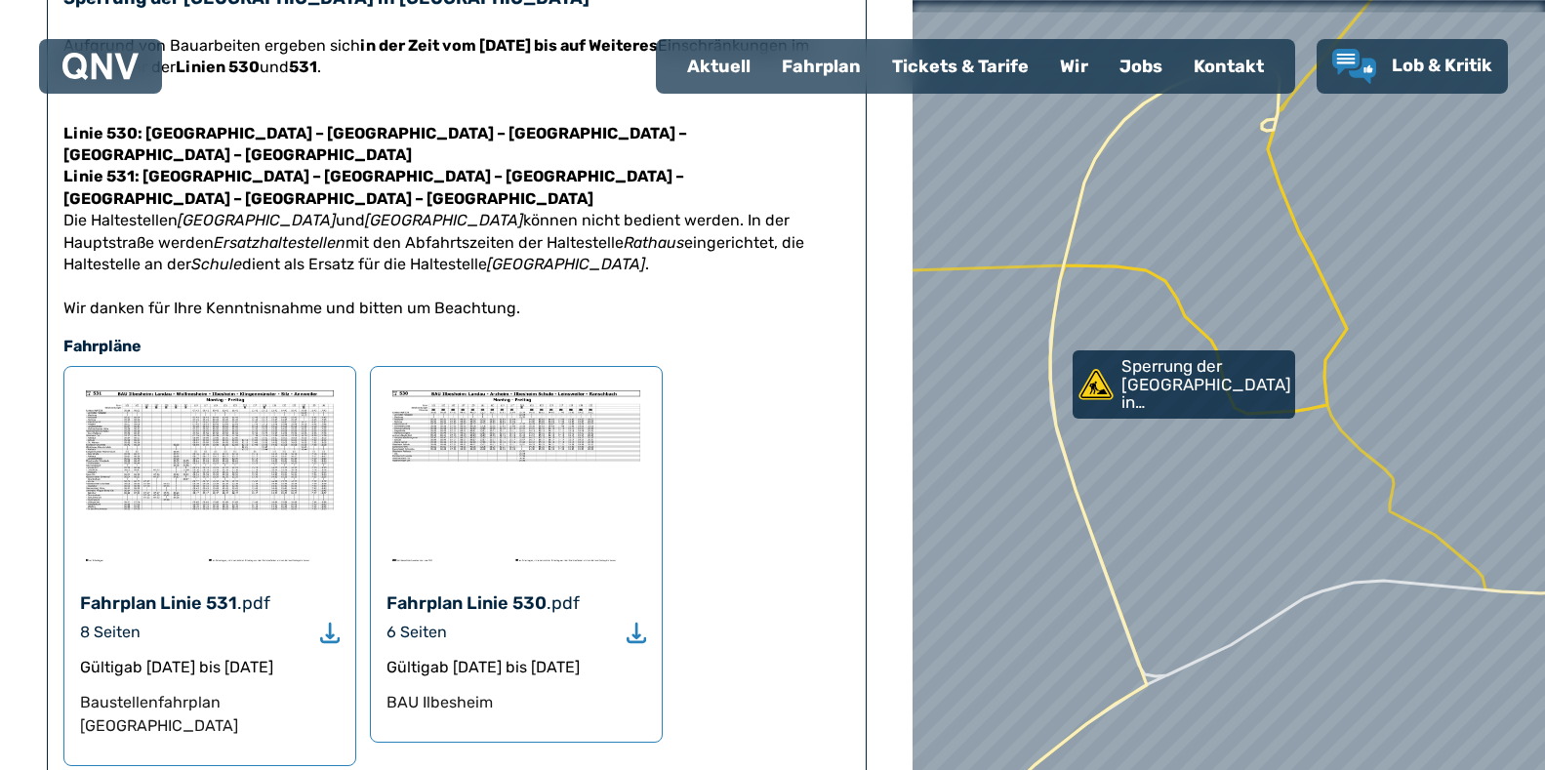
click at [326, 623] on use "Download" at bounding box center [330, 633] width 20 height 20
